Goal: Information Seeking & Learning: Find specific fact

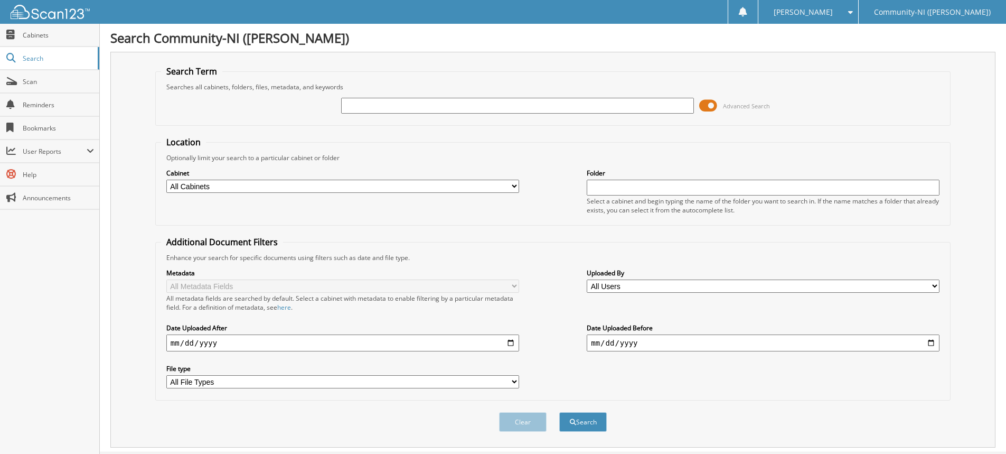
click at [491, 110] on input "text" at bounding box center [517, 106] width 353 height 16
click at [707, 108] on span at bounding box center [708, 106] width 18 height 16
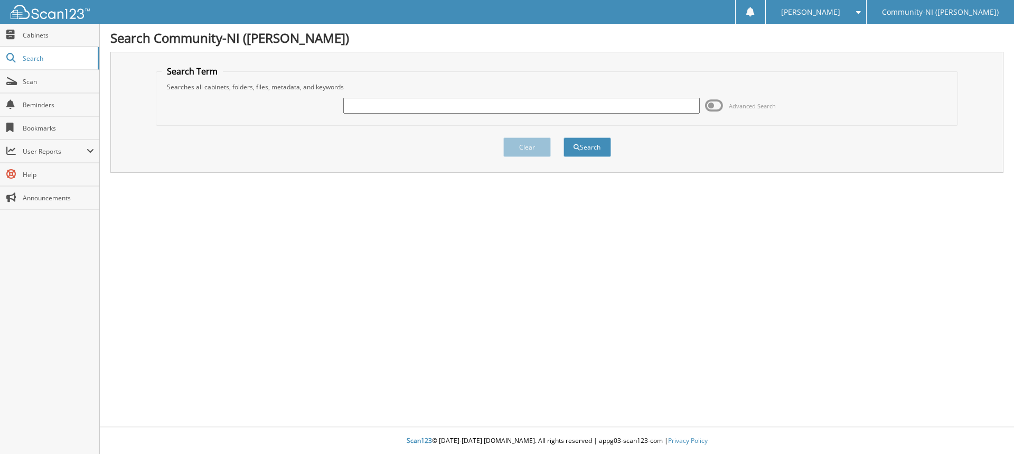
click at [346, 108] on input "text" at bounding box center [521, 106] width 356 height 16
type input "24-82185-10"
click at [590, 147] on button "Search" at bounding box center [587, 147] width 48 height 20
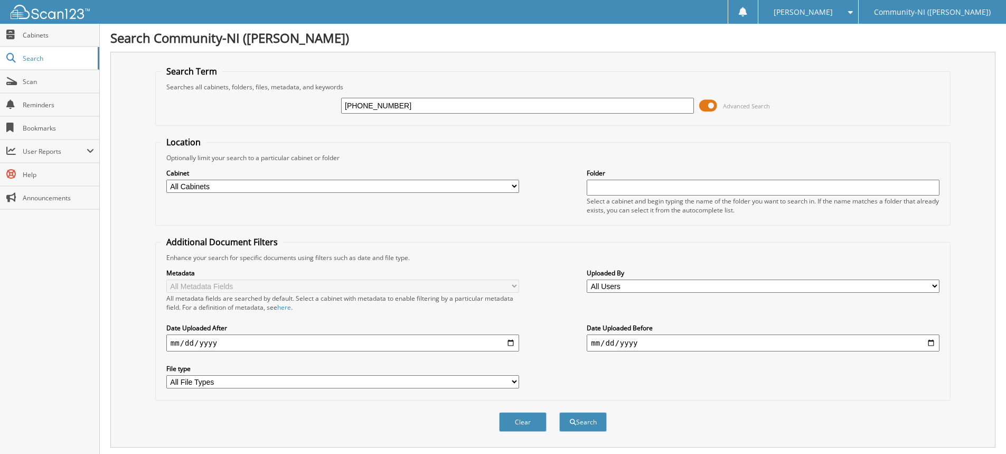
click at [712, 107] on span at bounding box center [708, 106] width 18 height 16
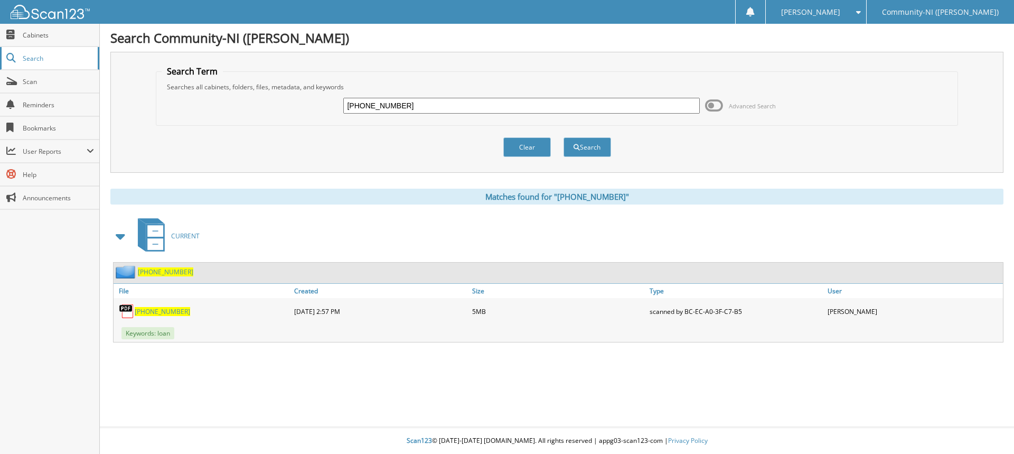
click at [37, 60] on span "Search" at bounding box center [58, 58] width 70 height 9
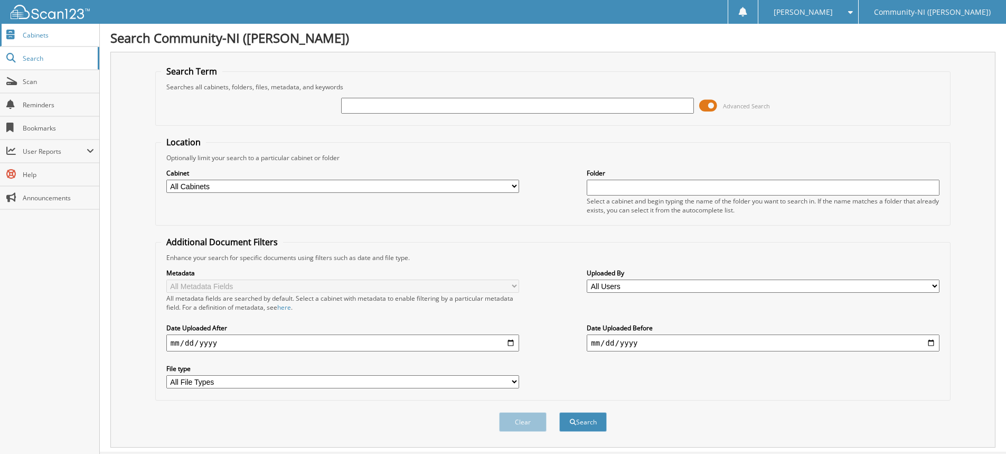
click at [30, 37] on span "Cabinets" at bounding box center [58, 35] width 71 height 9
click at [709, 107] on span at bounding box center [708, 106] width 18 height 16
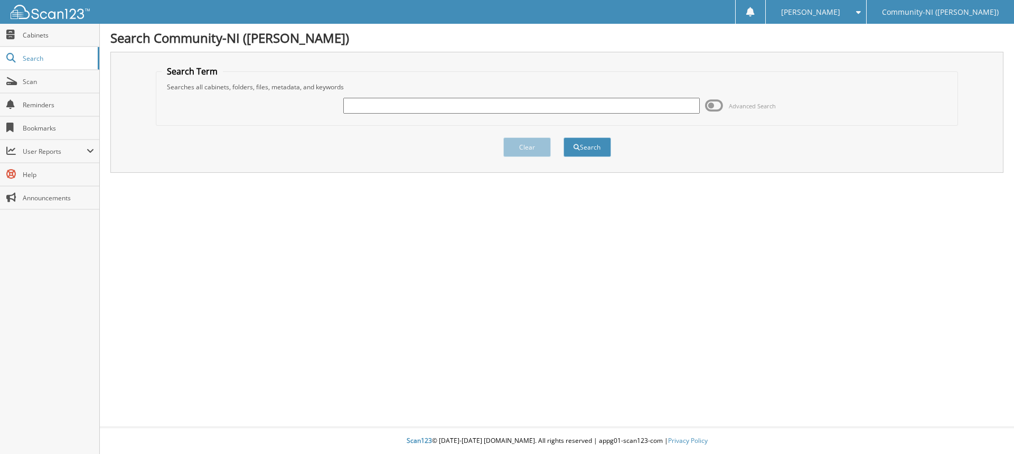
click at [408, 103] on input "text" at bounding box center [521, 106] width 356 height 16
type input "24-150716-1"
click at [581, 146] on button "Search" at bounding box center [587, 147] width 48 height 20
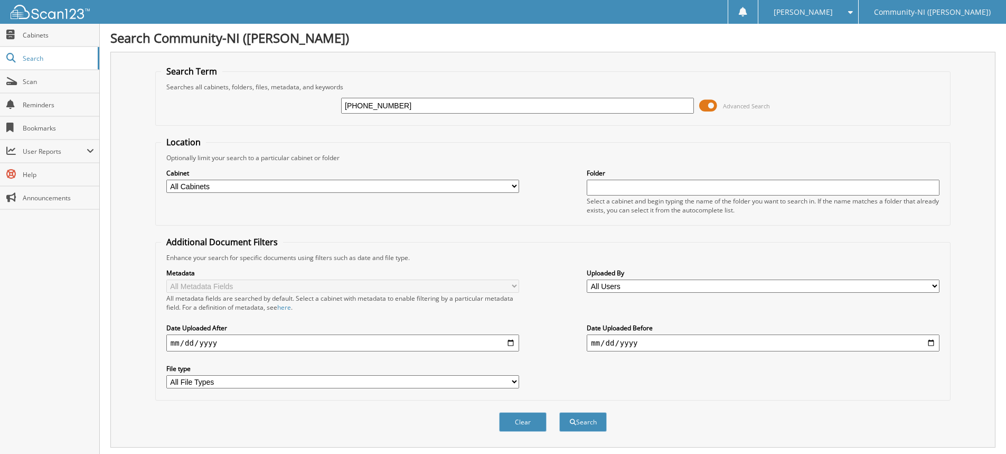
click at [703, 114] on div "[PHONE_NUMBER] Advanced Search" at bounding box center [552, 105] width 783 height 29
click at [705, 111] on span at bounding box center [708, 106] width 18 height 16
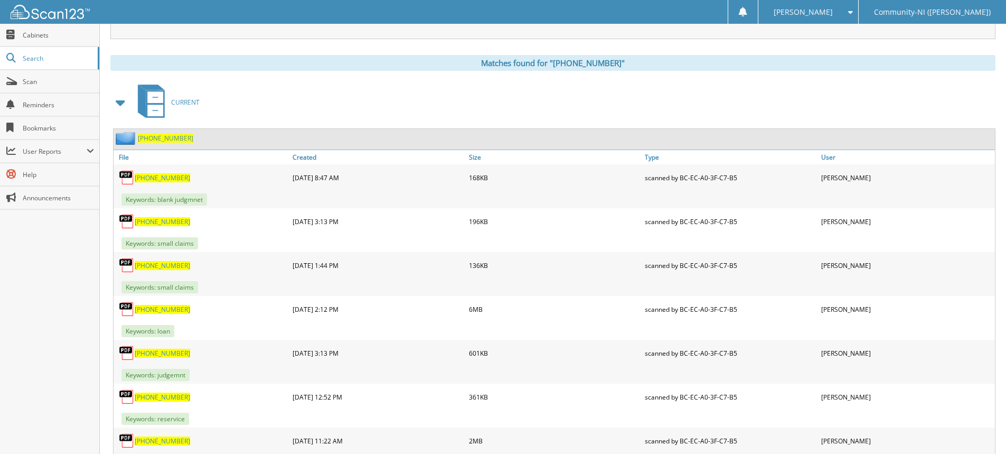
scroll to position [158, 0]
